Goal: Task Accomplishment & Management: Complete application form

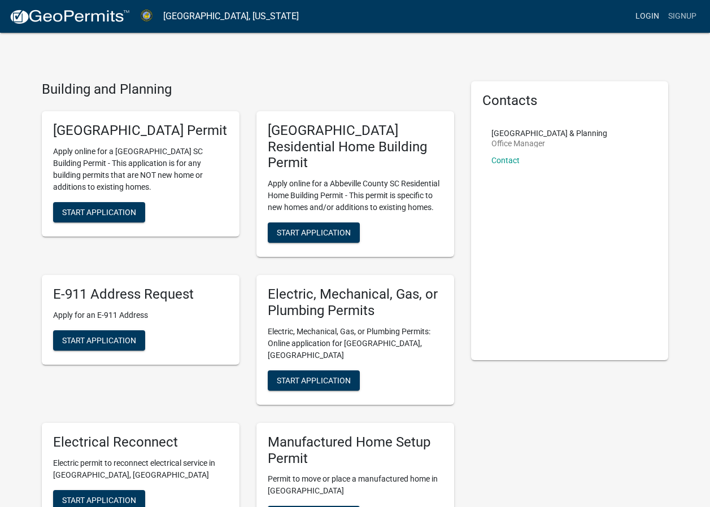
click at [654, 14] on link "Login" at bounding box center [647, 16] width 33 height 21
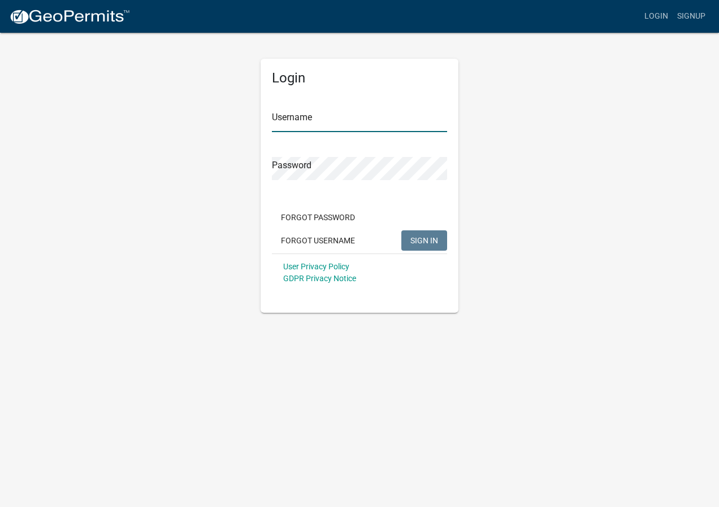
click at [288, 121] on input "Username" at bounding box center [359, 120] width 175 height 23
type input "[EMAIL_ADDRESS][DOMAIN_NAME]"
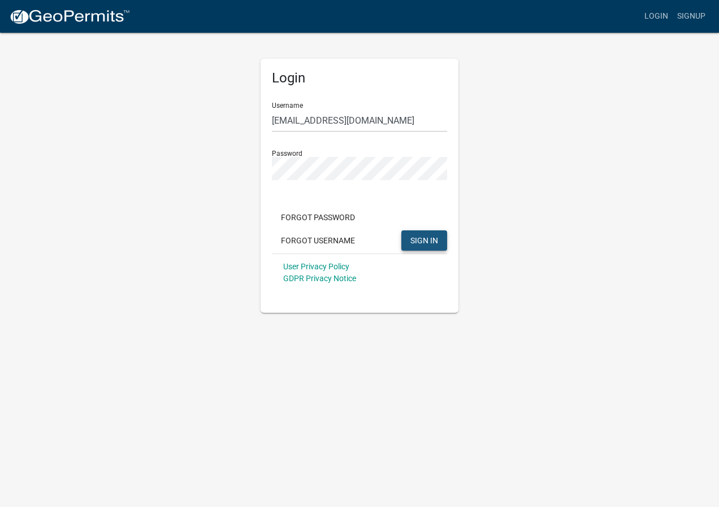
click at [423, 243] on span "SIGN IN" at bounding box center [424, 240] width 28 height 9
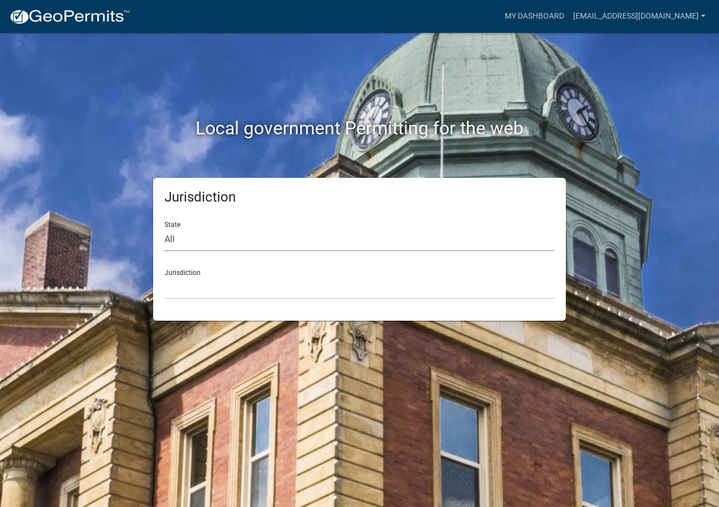
click at [198, 243] on select "All [US_STATE] [US_STATE] [US_STATE] [US_STATE] [US_STATE] [US_STATE] [US_STATE…" at bounding box center [359, 239] width 390 height 23
select select "[US_STATE]"
click at [164, 228] on select "All [US_STATE] [US_STATE] [US_STATE] [US_STATE] [US_STATE] [US_STATE] [US_STATE…" at bounding box center [359, 239] width 390 height 23
click at [201, 288] on select "[GEOGRAPHIC_DATA], [US_STATE] [GEOGRAPHIC_DATA], [US_STATE]" at bounding box center [359, 287] width 390 height 23
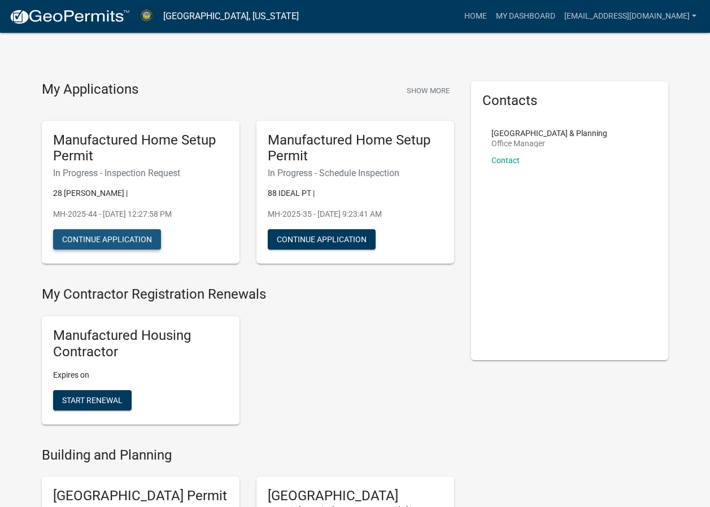
click at [108, 241] on button "Continue Application" at bounding box center [107, 239] width 108 height 20
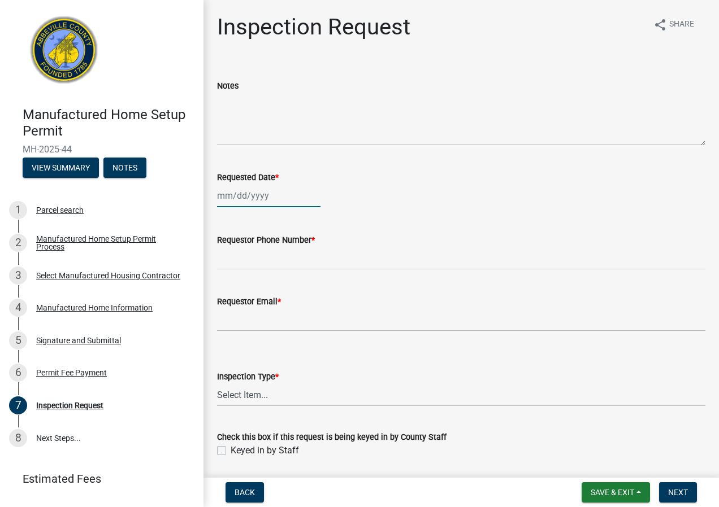
click at [275, 199] on div at bounding box center [268, 195] width 103 height 23
select select "8"
select select "2025"
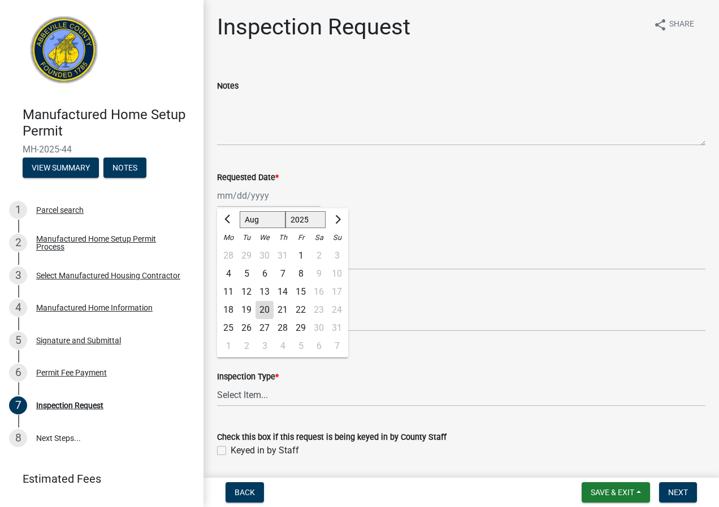
click at [265, 307] on div "20" at bounding box center [264, 310] width 18 height 18
type input "[DATE]"
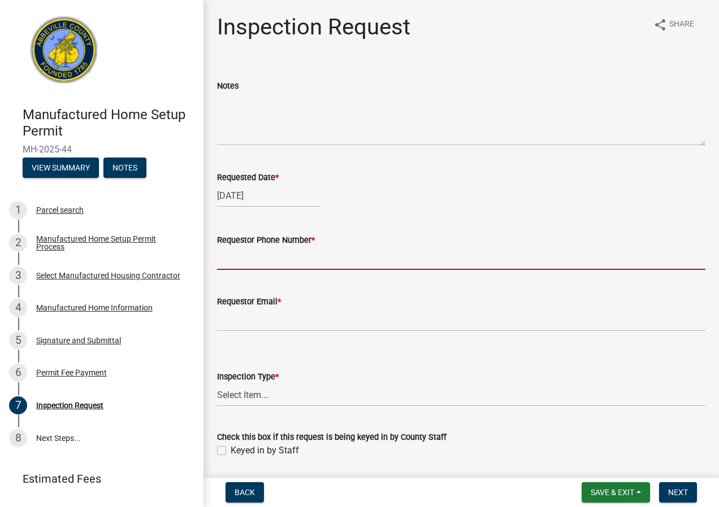
click at [232, 264] on input "Requestor Phone Number *" at bounding box center [461, 258] width 488 height 23
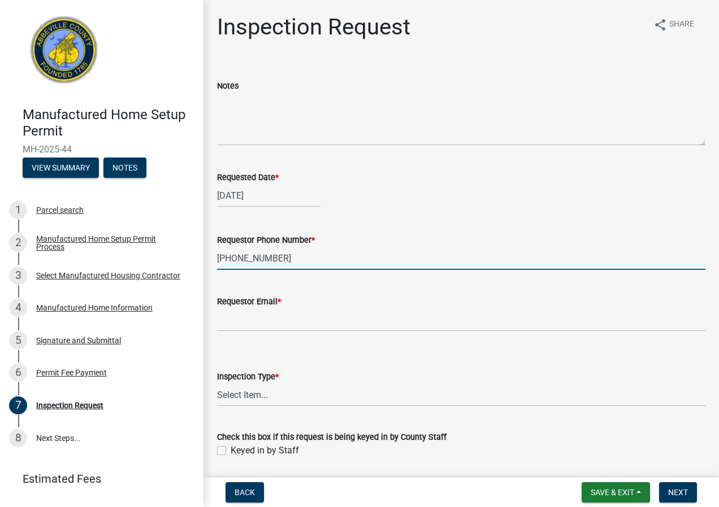
type input "[PHONE_NUMBER]"
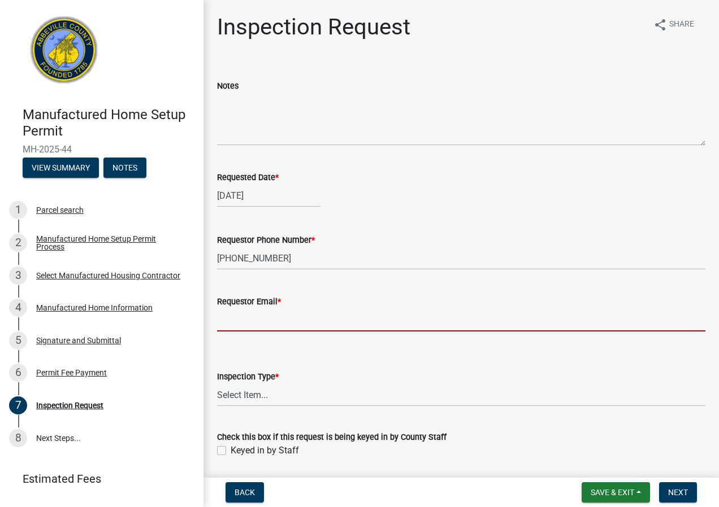
click at [226, 320] on input "Requestor Email *" at bounding box center [461, 319] width 488 height 23
type input "[EMAIL_ADDRESS][DOMAIN_NAME]"
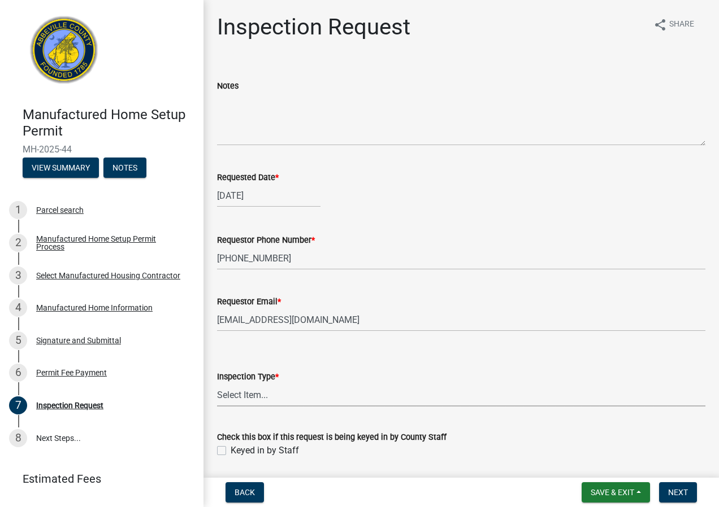
click at [269, 397] on select "Select Item... Inspection 1: Piers, tie-downs, electric, and plumbing Inspectio…" at bounding box center [461, 395] width 488 height 23
click at [217, 384] on select "Select Item... Inspection 1: Piers, tie-downs, electric, and plumbing Inspectio…" at bounding box center [461, 395] width 488 height 23
select select "dde82eb7-4e9f-4197-ae85-f9aafdb44678"
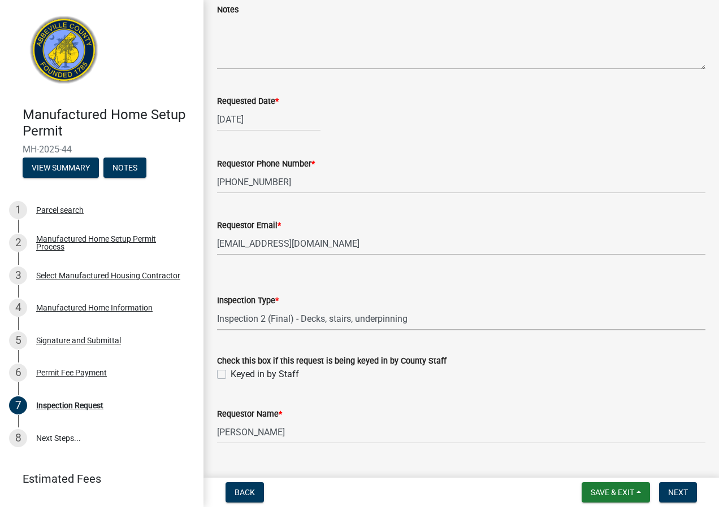
scroll to position [100, 0]
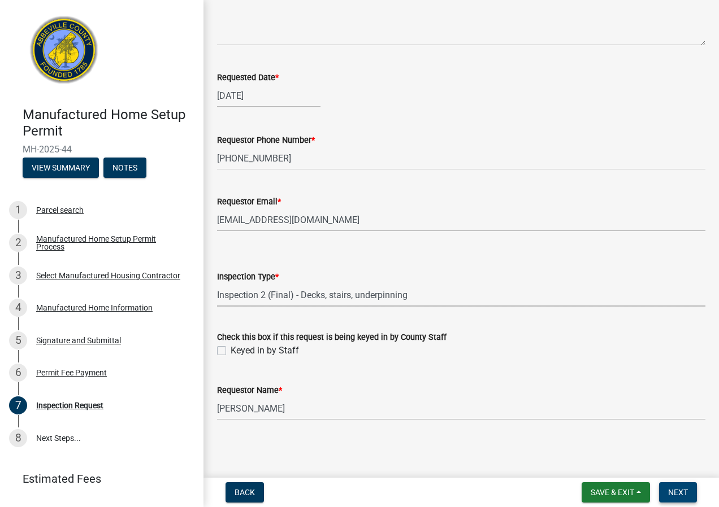
click at [678, 491] on span "Next" at bounding box center [678, 492] width 20 height 9
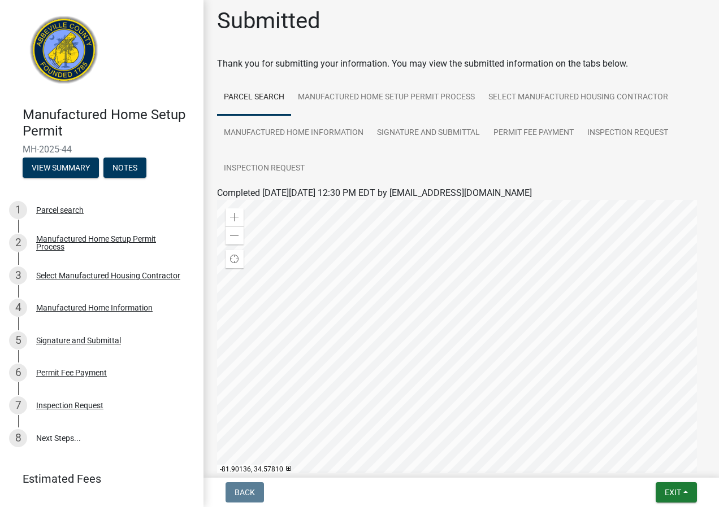
scroll to position [0, 0]
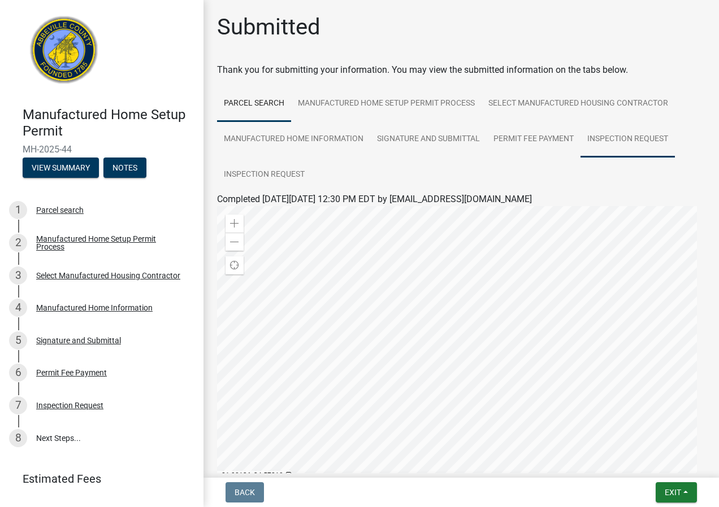
click at [612, 140] on link "Inspection Request" at bounding box center [627, 139] width 94 height 36
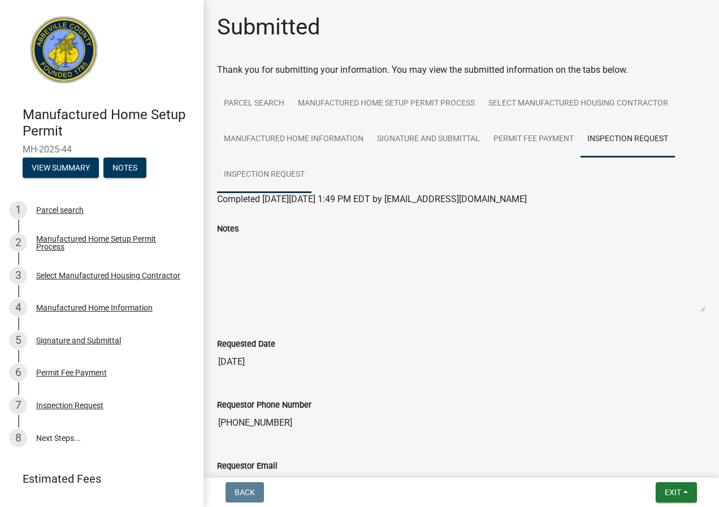
click at [279, 173] on link "Inspection Request" at bounding box center [264, 175] width 94 height 36
click at [66, 169] on button "View Summary" at bounding box center [61, 168] width 76 height 20
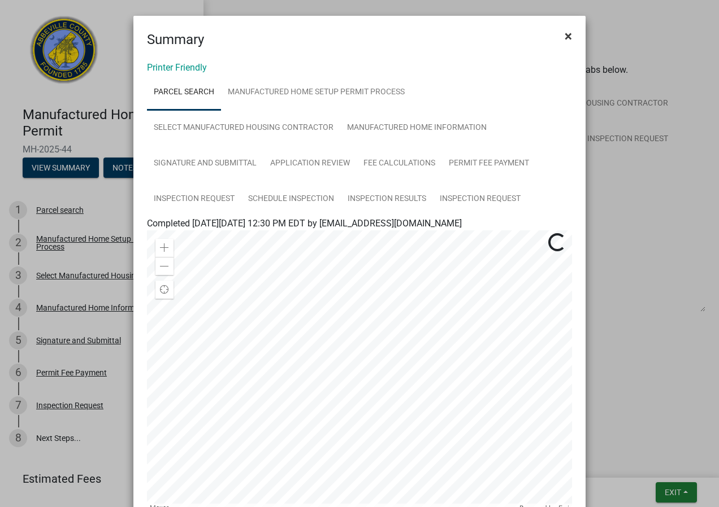
click at [566, 39] on span "×" at bounding box center [567, 36] width 7 height 16
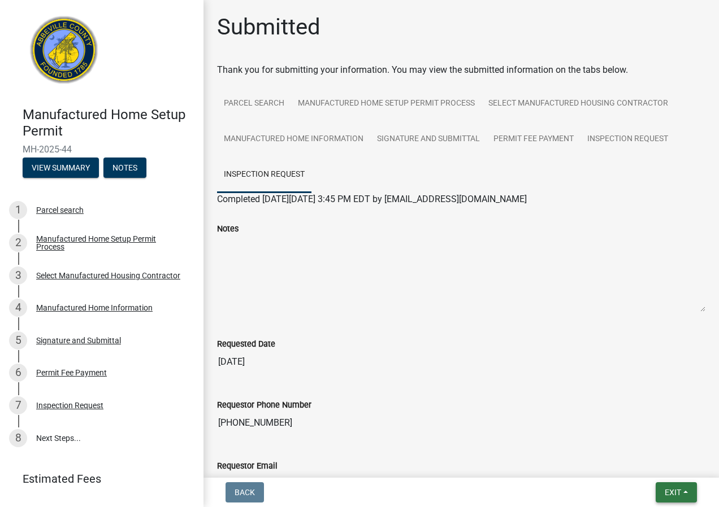
click at [667, 498] on button "Exit" at bounding box center [675, 492] width 41 height 20
click at [636, 466] on button "Save & Exit" at bounding box center [651, 463] width 90 height 27
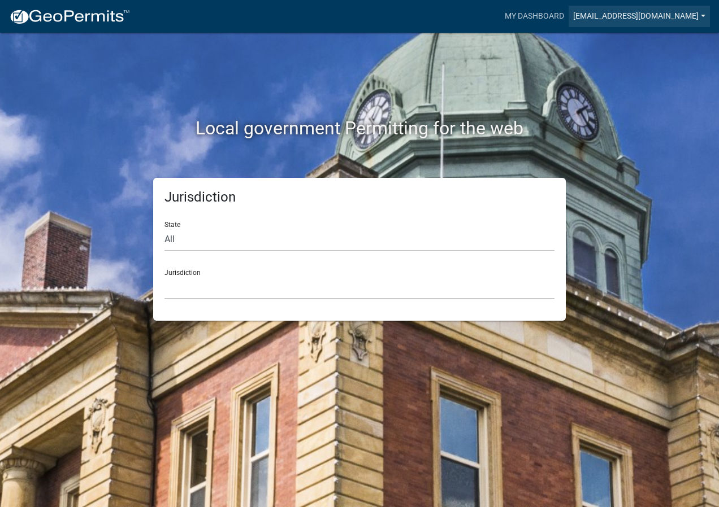
click at [701, 16] on link "[EMAIL_ADDRESS][DOMAIN_NAME]" at bounding box center [638, 16] width 141 height 21
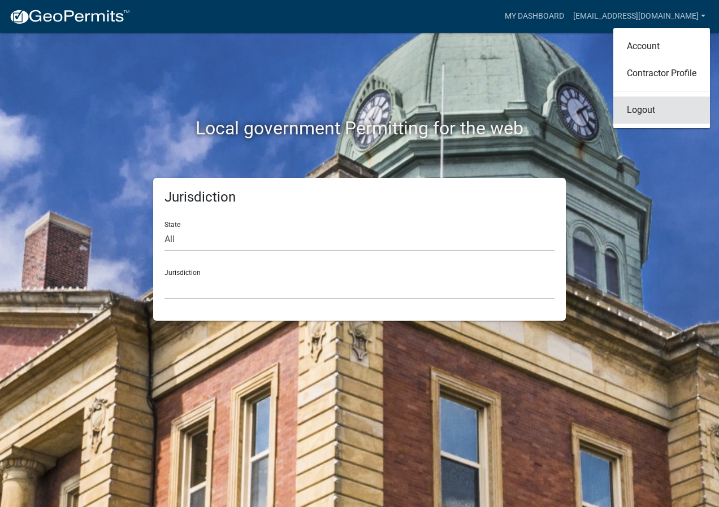
click at [649, 111] on link "Logout" at bounding box center [661, 110] width 97 height 27
